Goal: Task Accomplishment & Management: Use online tool/utility

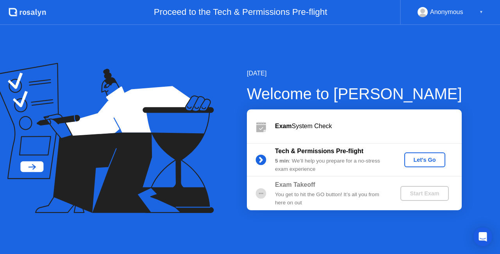
click at [424, 160] on div "Let's Go" at bounding box center [424, 159] width 35 height 6
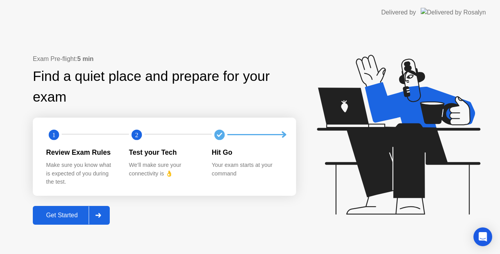
click at [67, 215] on div "Get Started" at bounding box center [61, 215] width 53 height 7
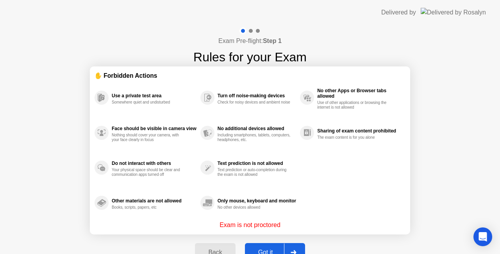
click at [264, 246] on button "Got it" at bounding box center [275, 252] width 60 height 19
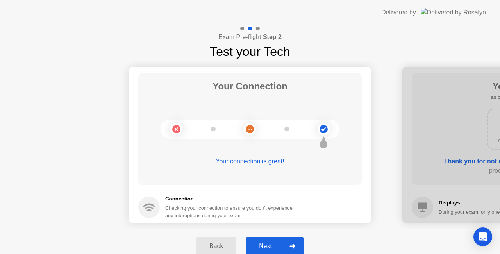
click at [264, 246] on div "Next" at bounding box center [265, 245] width 35 height 7
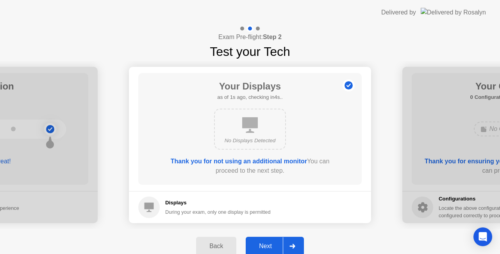
click at [264, 246] on div "Next" at bounding box center [265, 245] width 35 height 7
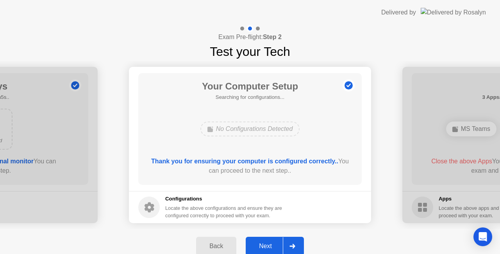
click at [264, 246] on div "Next" at bounding box center [265, 245] width 35 height 7
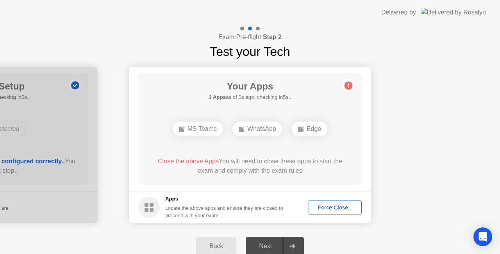
click at [336, 207] on div "Force Close..." at bounding box center [335, 207] width 48 height 6
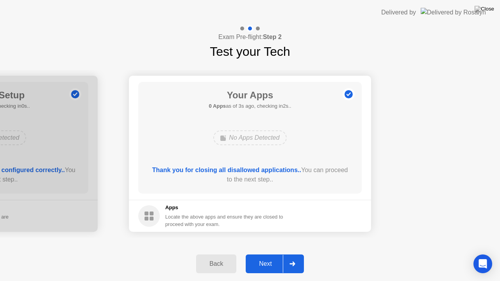
click at [266, 253] on div "Next" at bounding box center [265, 263] width 35 height 7
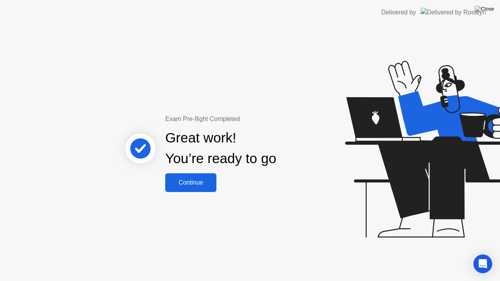
click at [192, 182] on div "Continue" at bounding box center [190, 182] width 46 height 7
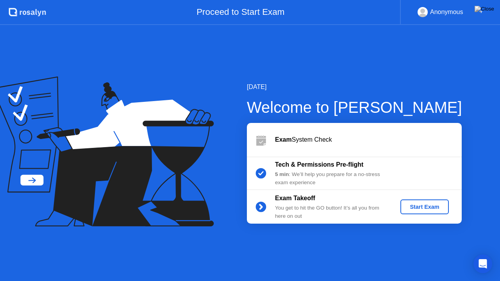
click at [425, 208] on div "Start Exam" at bounding box center [424, 207] width 42 height 6
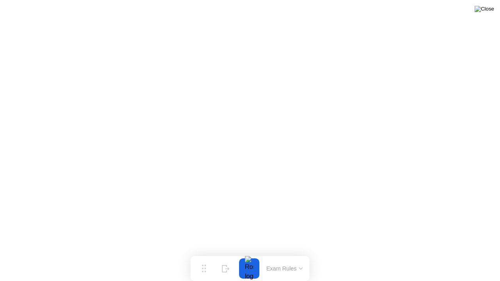
click at [489, 10] on img at bounding box center [484, 9] width 20 height 6
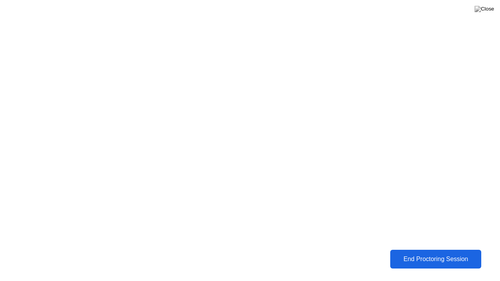
click at [436, 253] on div "End Proctoring Session" at bounding box center [435, 259] width 86 height 7
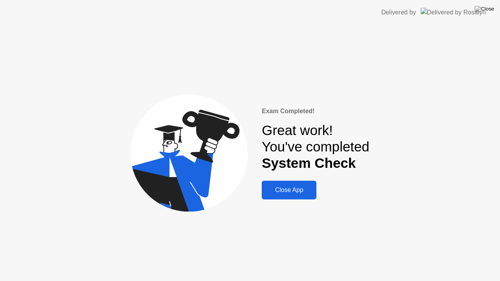
click at [286, 190] on div "Close App" at bounding box center [289, 190] width 50 height 7
